Goal: Information Seeking & Learning: Learn about a topic

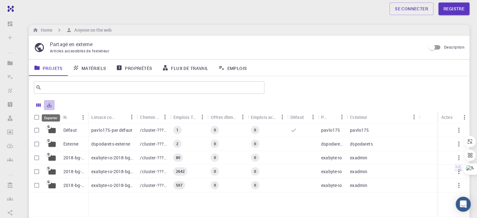
click at [48, 107] on icon "Exporter" at bounding box center [49, 105] width 4 height 4
click at [95, 68] on font "Matériels" at bounding box center [94, 68] width 25 height 6
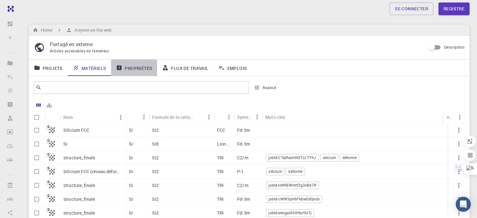
click at [144, 67] on font "Propriétés" at bounding box center [138, 68] width 27 height 6
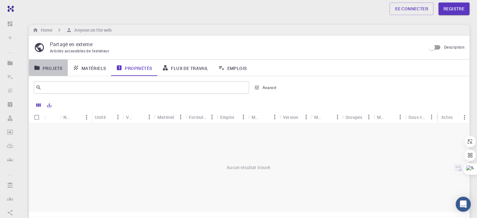
click at [47, 68] on font "Projets" at bounding box center [53, 68] width 20 height 6
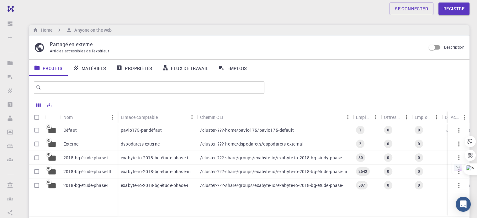
click at [96, 156] on font "2018-bg-étude-phase-i-ph" at bounding box center [89, 158] width 52 height 6
